Goal: Find specific page/section: Find specific page/section

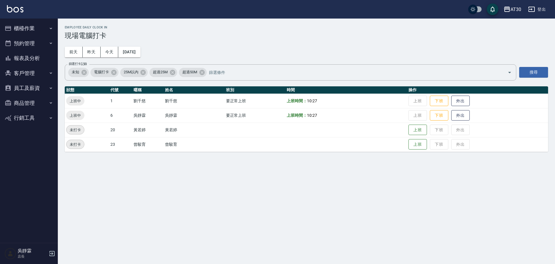
click at [32, 75] on button "客戶管理" at bounding box center [28, 73] width 53 height 15
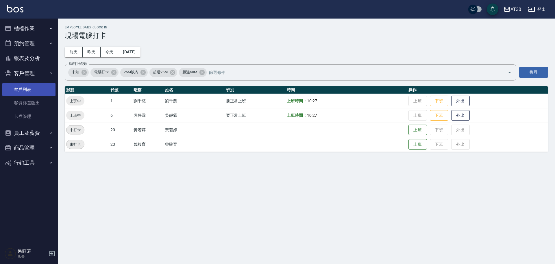
click at [33, 90] on link "客戶列表" at bounding box center [28, 89] width 53 height 13
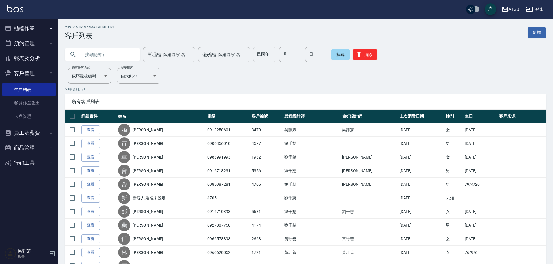
click at [268, 47] on input "民國年" at bounding box center [264, 55] width 23 height 16
type input "90"
type input "01"
type input "03"
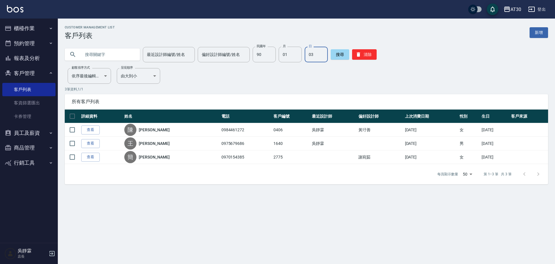
click at [274, 54] on div "民國年 90 民國年 月 01 月 日 03 日" at bounding box center [290, 55] width 75 height 16
click at [270, 56] on input "90" at bounding box center [264, 55] width 23 height 16
type input "71"
type input "06"
type input "15"
